Goal: Check status: Check status

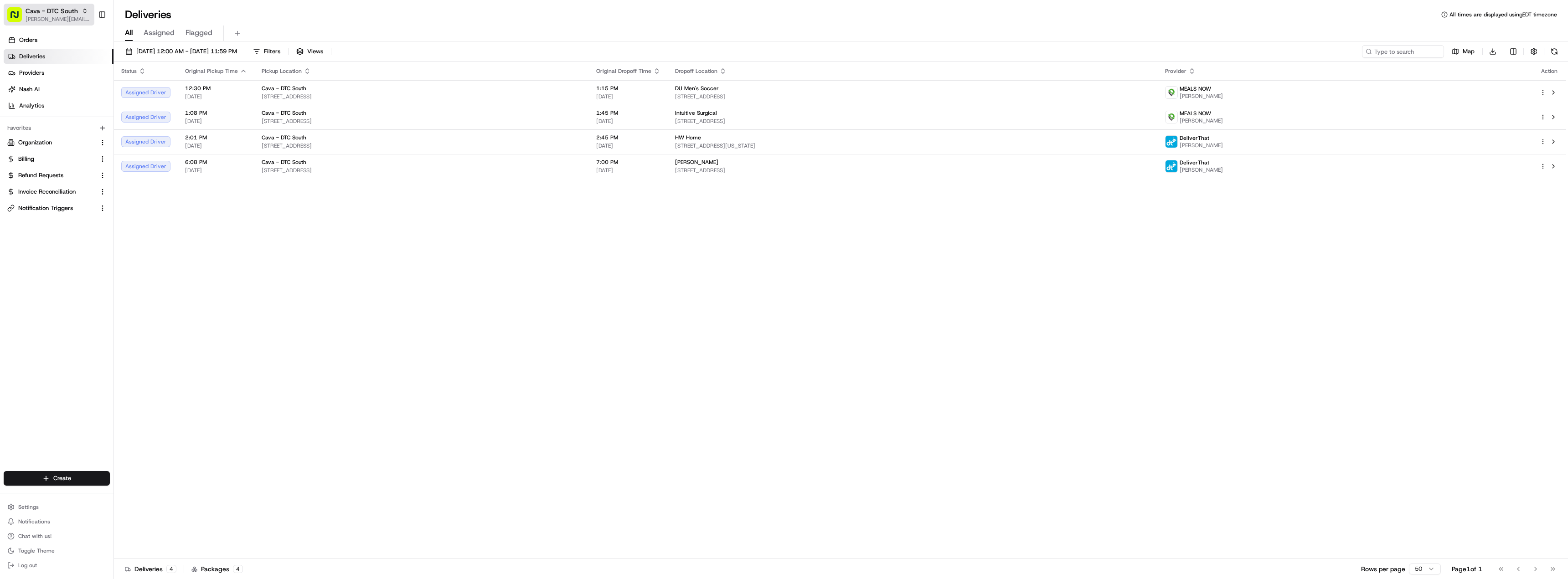
click at [69, 11] on span "Cava - DTC South" at bounding box center [52, 10] width 52 height 9
click at [164, 108] on div "Cava - Emory" at bounding box center [164, 111] width 132 height 18
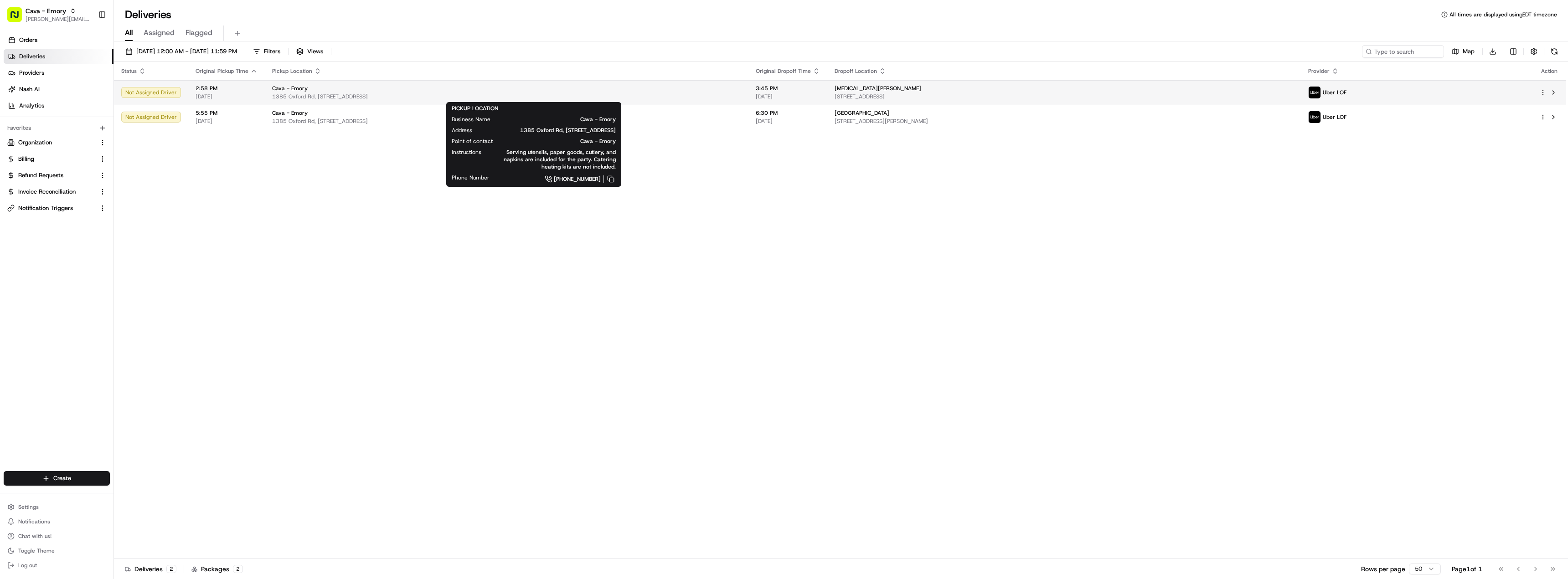
click at [741, 91] on div "Cava - Emory" at bounding box center [506, 88] width 469 height 7
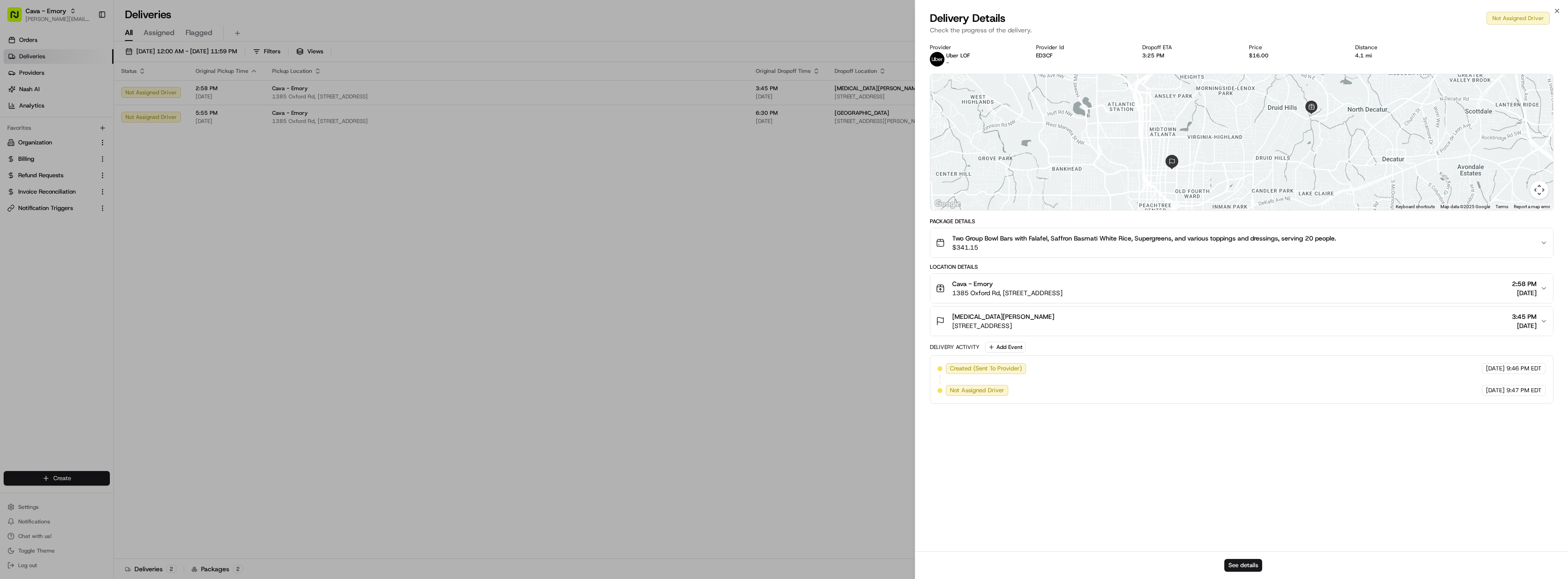
click at [1307, 328] on div "[MEDICAL_DATA][PERSON_NAME] [STREET_ADDRESS] 3:45 PM [DATE]" at bounding box center [1237, 321] width 604 height 18
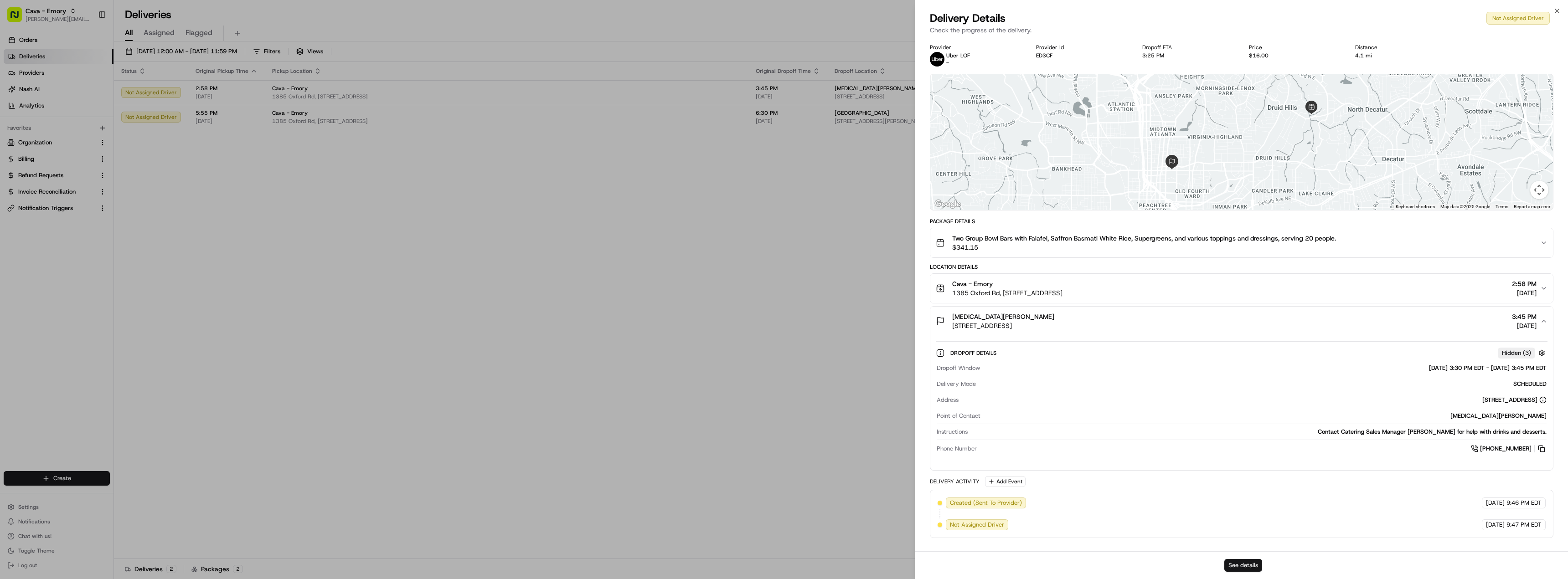
click at [1241, 565] on button "See details" at bounding box center [1243, 565] width 38 height 13
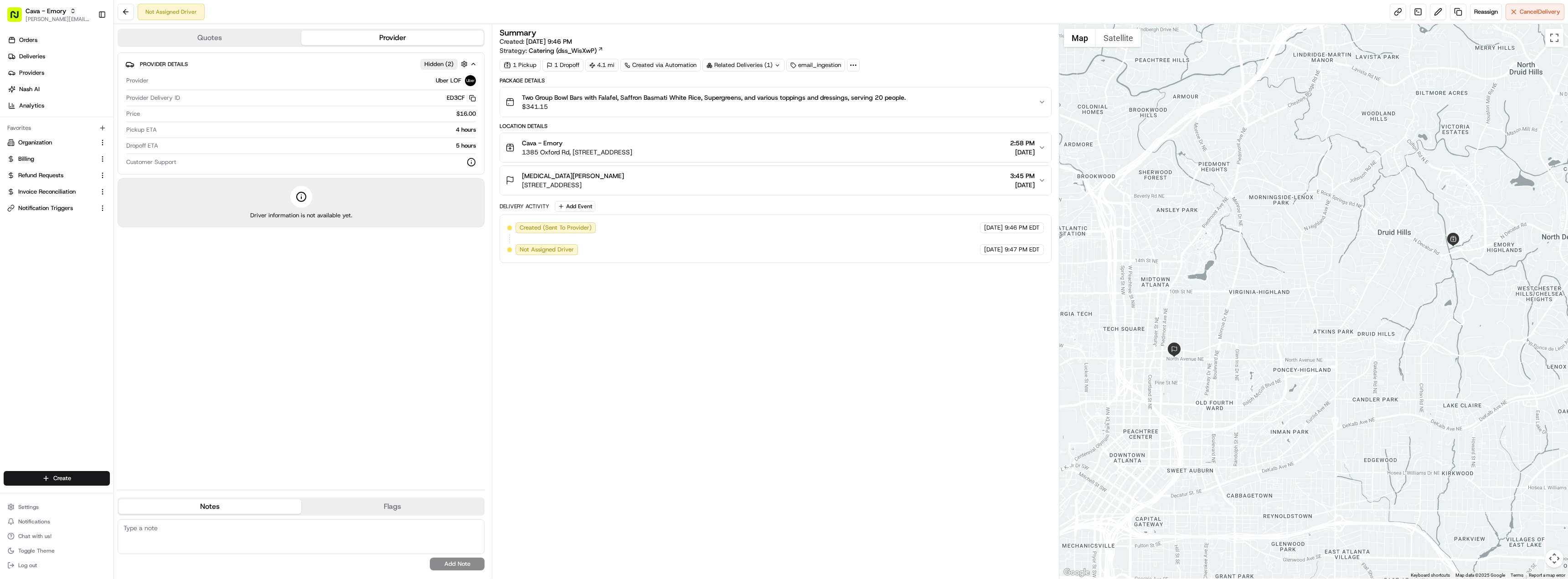
click at [1040, 106] on button "Two Group Bowl Bars with Falafel, Saffron Basmati White Rice, Supergreens, and …" at bounding box center [775, 102] width 551 height 29
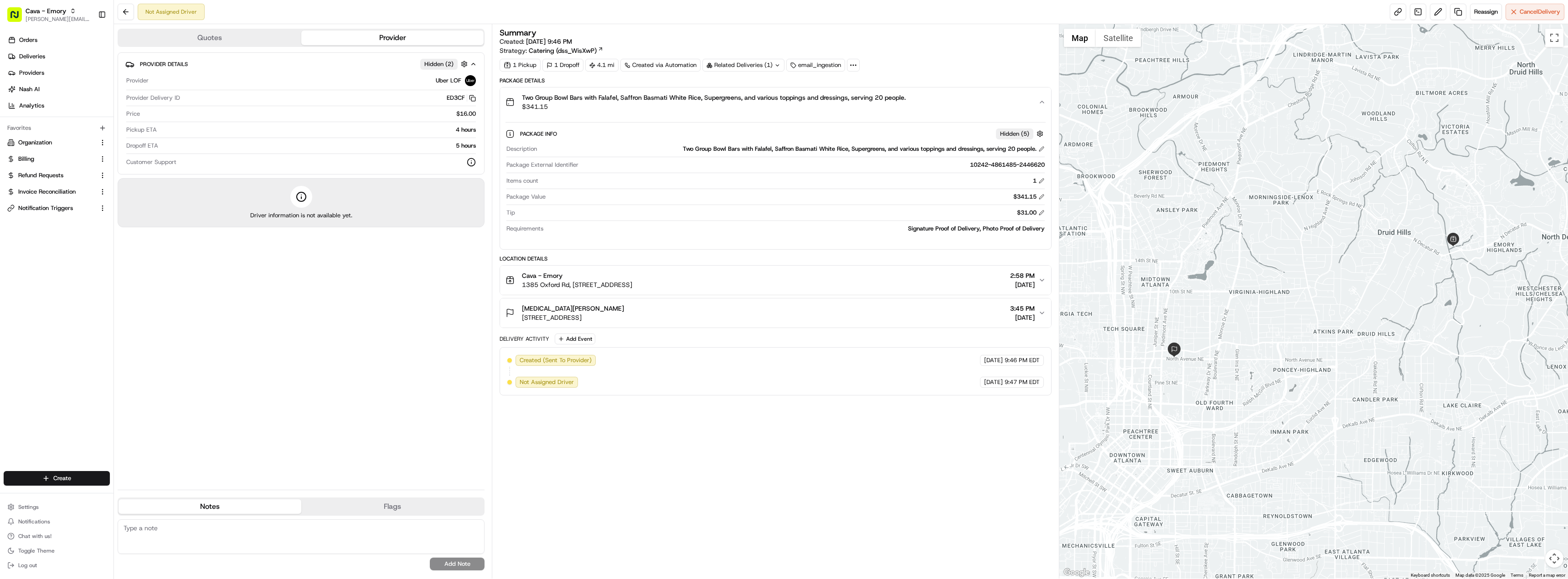
click at [1041, 102] on icon "button" at bounding box center [1042, 102] width 7 height 7
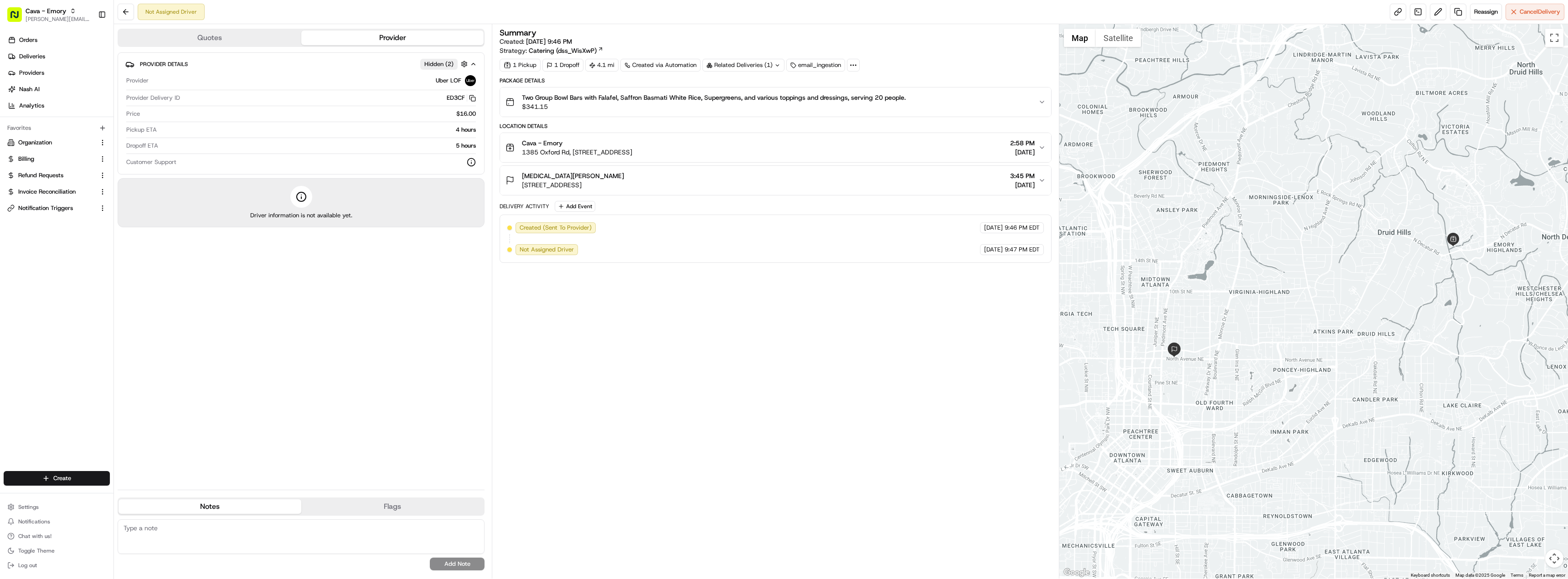
click at [1039, 155] on button "Cava - Emory 1385 Oxford Rd, 1385 Oxford Rd NE, Atlanta, GA 30307, USA 2:58 PM …" at bounding box center [775, 148] width 551 height 29
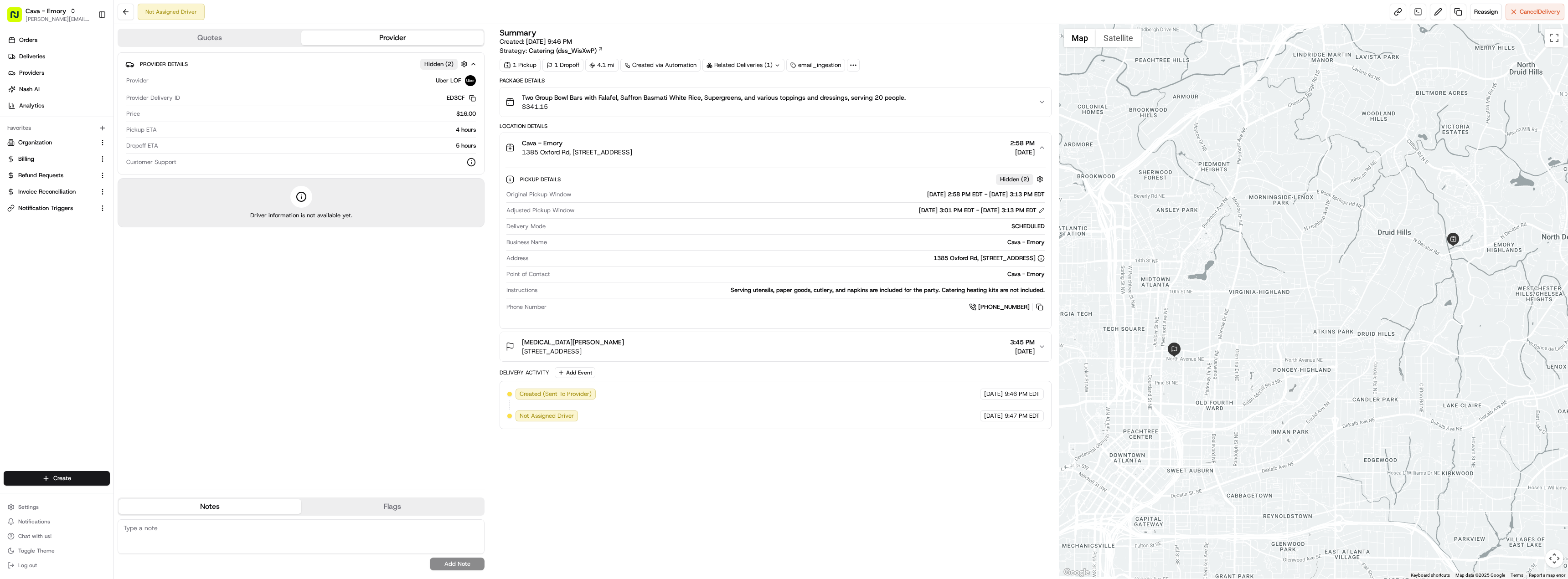
click at [1010, 346] on span "3:45 PM" at bounding box center [1022, 342] width 24 height 9
